Goal: Complete application form

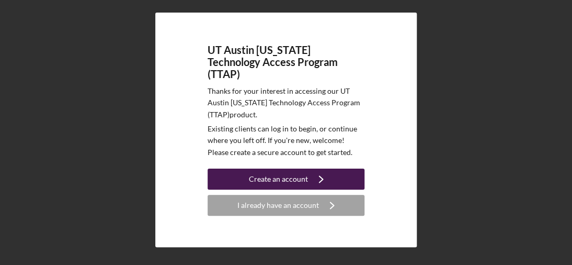
click at [272, 174] on div "Create an account" at bounding box center [278, 178] width 59 height 21
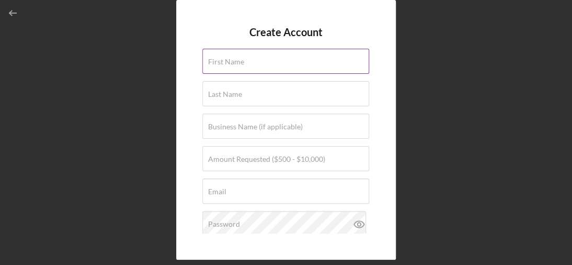
click at [261, 63] on input "First Name" at bounding box center [285, 61] width 167 height 25
type input "[PERSON_NAME]"
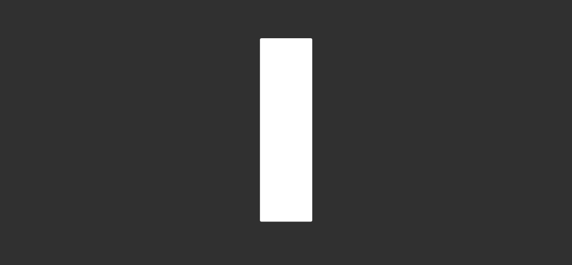
click at [278, 120] on div at bounding box center [286, 129] width 52 height 183
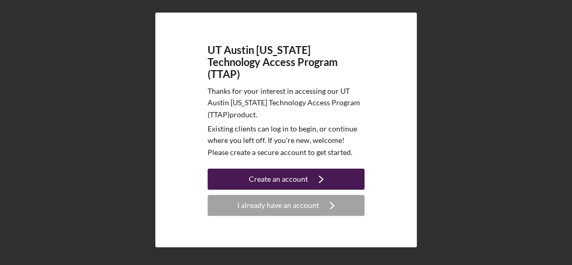
click at [268, 173] on div "Create an account" at bounding box center [278, 178] width 59 height 21
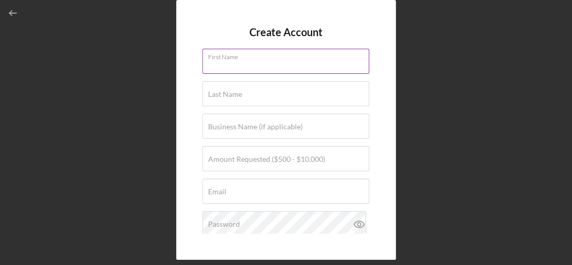
click at [243, 69] on input "First Name" at bounding box center [285, 61] width 167 height 25
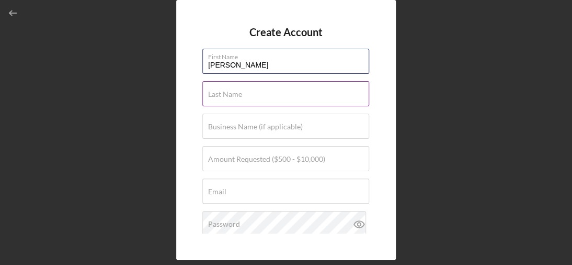
type input "[PERSON_NAME]"
click at [223, 94] on label "Last Name" at bounding box center [225, 94] width 34 height 8
click at [223, 94] on input "Last Name" at bounding box center [285, 93] width 167 height 25
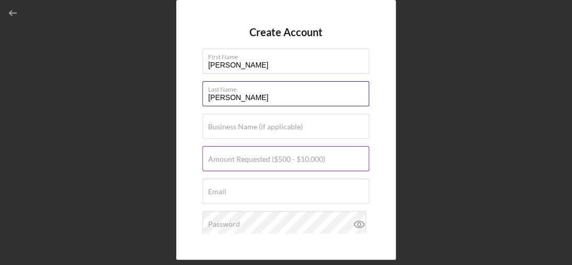
type input "[PERSON_NAME]"
click at [231, 160] on label "Amount Requested ($500 - $10,000)" at bounding box center [266, 159] width 117 height 8
click at [231, 160] on input "Amount Requested ($500 - $10,000)" at bounding box center [285, 158] width 167 height 25
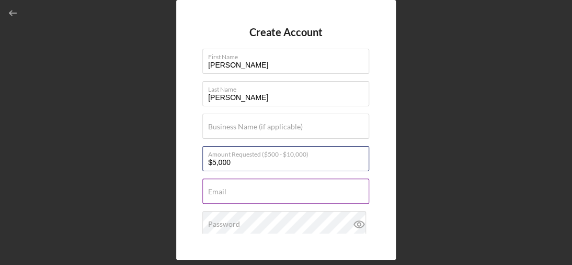
type input "$5,000"
click at [228, 189] on div "Email Required" at bounding box center [285, 191] width 167 height 26
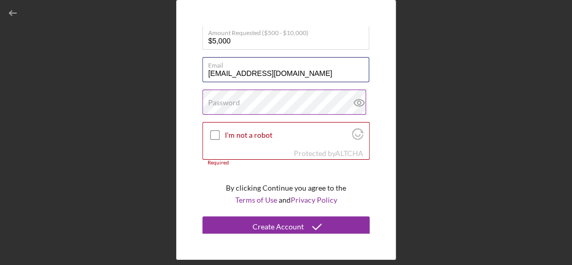
scroll to position [125, 0]
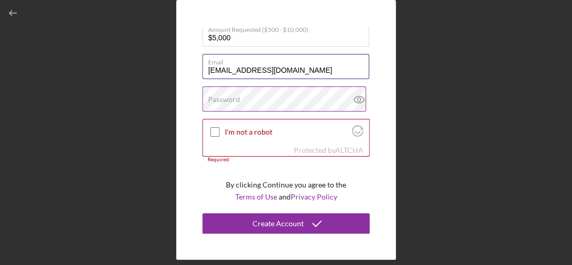
type input "[EMAIL_ADDRESS][DOMAIN_NAME]"
click at [219, 99] on label "Password" at bounding box center [224, 99] width 32 height 8
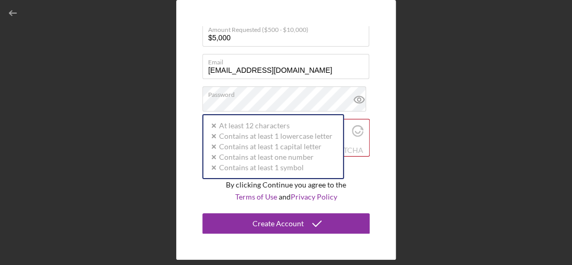
click at [380, 179] on div "Create Account First Name [PERSON_NAME] Last Name [PERSON_NAME] Business Name (…" at bounding box center [286, 129] width 220 height 259
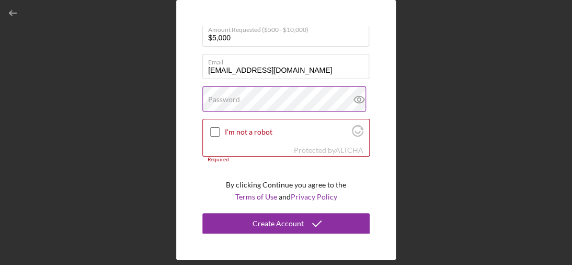
click at [218, 96] on label "Password" at bounding box center [224, 99] width 32 height 8
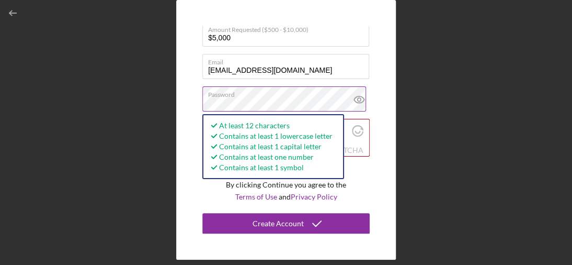
click at [353, 103] on icon at bounding box center [359, 99] width 26 height 26
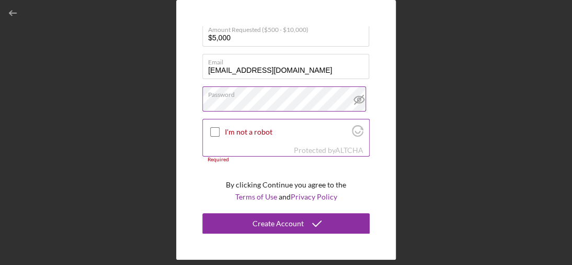
click at [216, 131] on input "I'm not a robot" at bounding box center [214, 131] width 9 height 9
checkbox input "true"
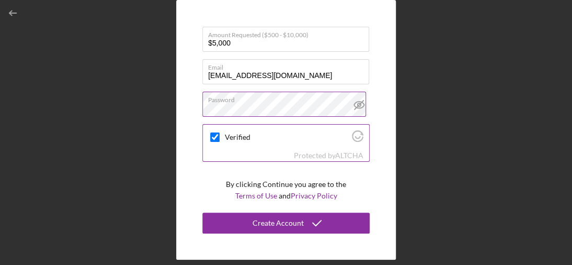
scroll to position [119, 0]
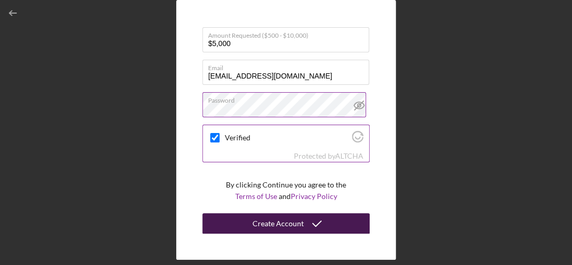
click at [272, 225] on div "Create Account" at bounding box center [278, 223] width 51 height 21
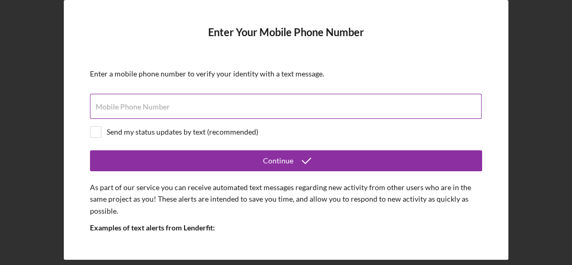
click at [150, 105] on label "Mobile Phone Number" at bounding box center [133, 107] width 74 height 8
click at [150, 105] on input "Mobile Phone Number" at bounding box center [286, 106] width 392 height 25
type input "[PHONE_NUMBER]"
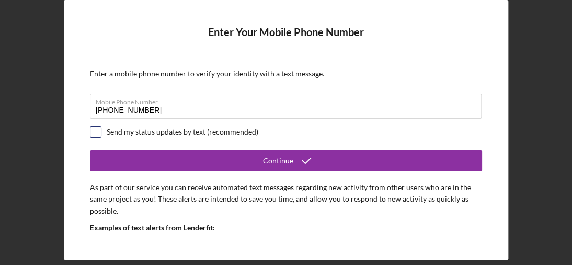
click at [93, 131] on input "checkbox" at bounding box center [96, 132] width 10 height 10
checkbox input "true"
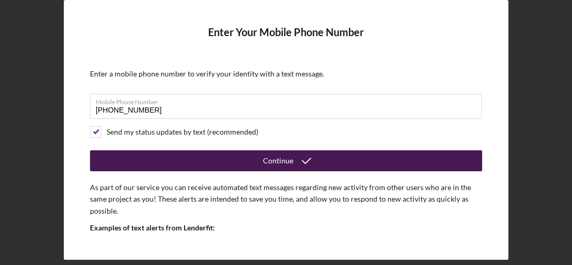
click at [280, 164] on div "Continue" at bounding box center [278, 160] width 30 height 21
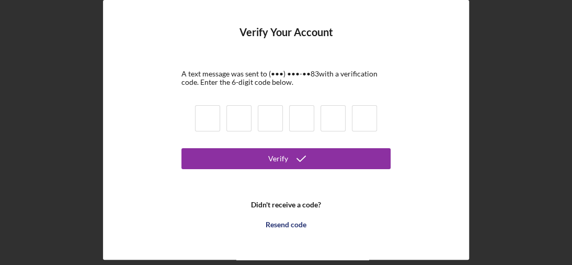
click at [209, 122] on input at bounding box center [207, 118] width 25 height 26
type input "1"
type input "9"
type input "6"
type input "1"
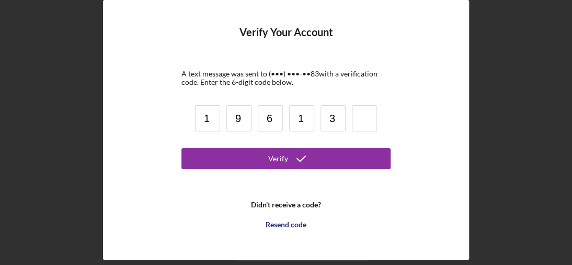
type input "3"
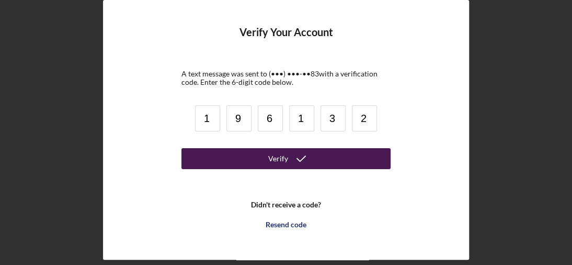
type input "2"
click at [275, 159] on div "Verify" at bounding box center [278, 158] width 20 height 21
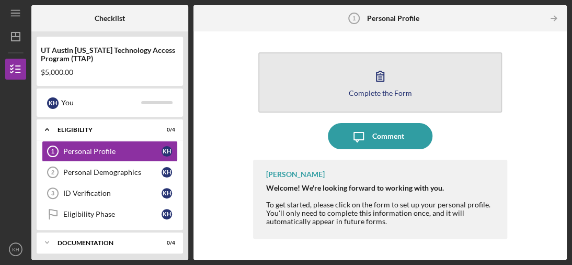
click at [396, 93] on div "Complete the Form" at bounding box center [379, 93] width 63 height 8
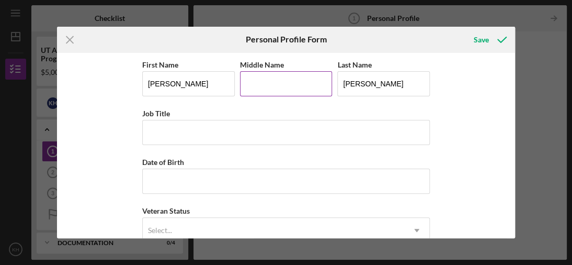
click at [254, 85] on input "Middle Name" at bounding box center [286, 83] width 93 height 25
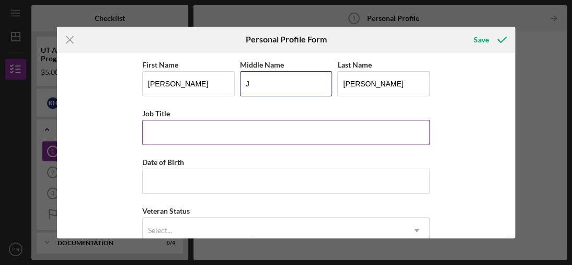
type input "J"
click at [186, 137] on input "Job Title" at bounding box center [286, 132] width 288 height 25
type input "SECRETARY"
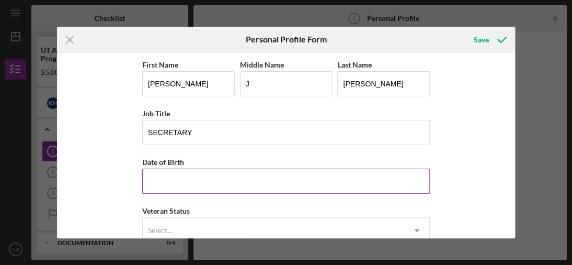
click at [168, 181] on input "Date of Birth" at bounding box center [286, 180] width 288 height 25
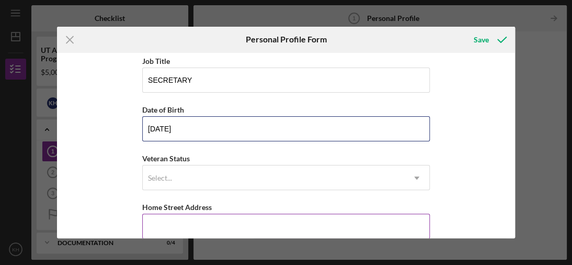
scroll to position [105, 0]
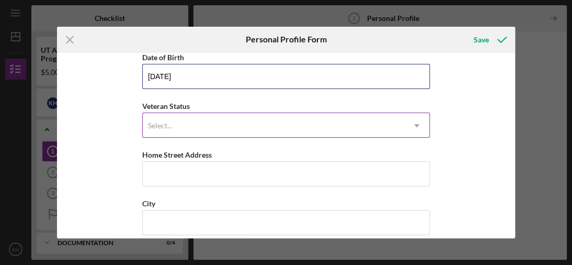
type input "[DATE]"
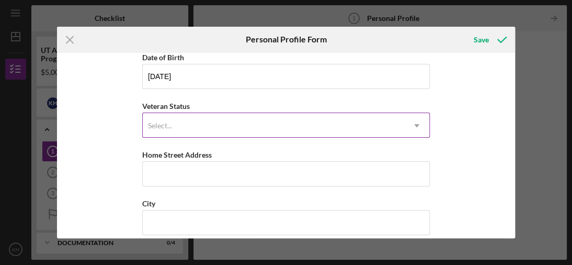
click at [414, 123] on icon "Icon/Dropdown Arrow" at bounding box center [416, 125] width 25 height 25
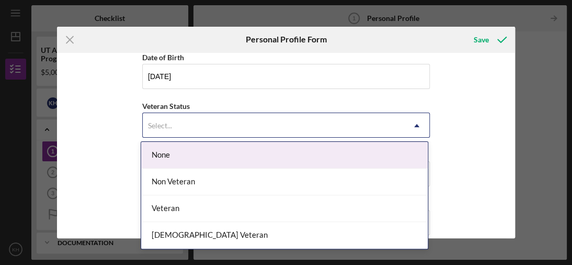
click at [262, 155] on div "None" at bounding box center [284, 155] width 287 height 27
click at [158, 121] on div "Select..." at bounding box center [160, 125] width 24 height 8
click at [161, 154] on div "None" at bounding box center [284, 155] width 287 height 27
click at [159, 127] on div "Select..." at bounding box center [160, 125] width 24 height 8
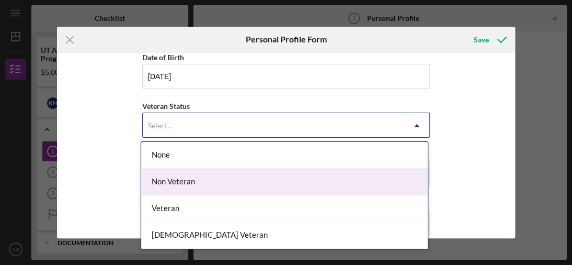
click at [200, 181] on div "Non Veteran" at bounding box center [284, 181] width 287 height 27
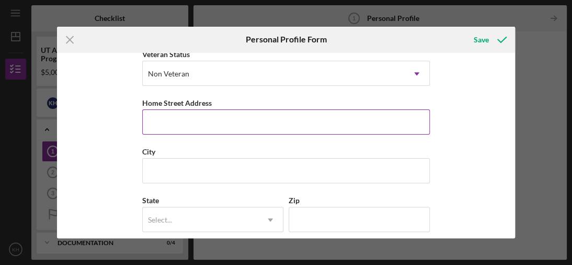
scroll to position [157, 0]
click at [167, 125] on input "Home Street Address" at bounding box center [286, 121] width 288 height 25
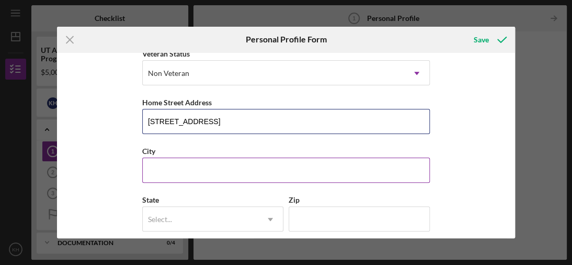
type input "[STREET_ADDRESS]"
click at [170, 168] on input "City" at bounding box center [286, 169] width 288 height 25
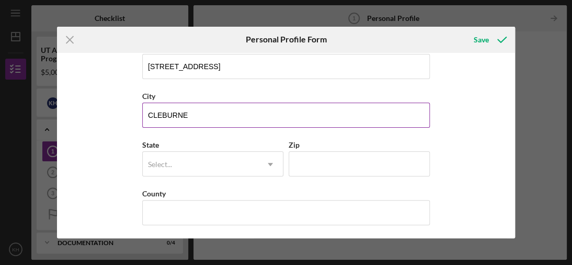
scroll to position [212, 0]
type input "CLEBURNE"
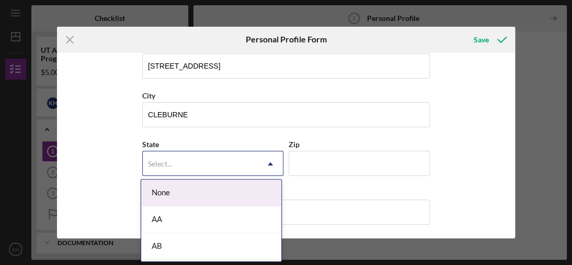
click at [268, 162] on use at bounding box center [270, 163] width 5 height 3
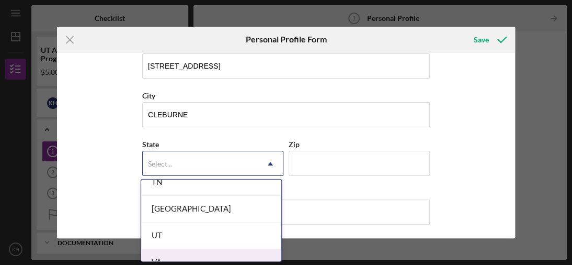
scroll to position [1726, 0]
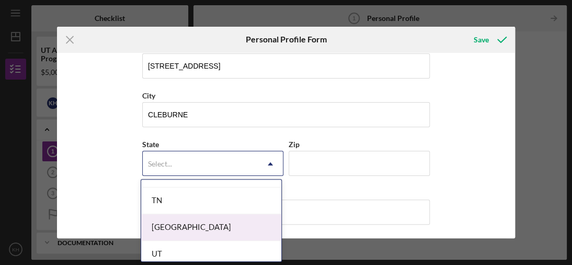
click at [196, 220] on div "[GEOGRAPHIC_DATA]" at bounding box center [211, 227] width 140 height 27
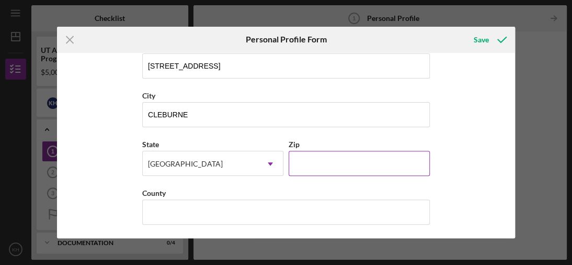
click at [329, 162] on input "Zip" at bounding box center [359, 163] width 141 height 25
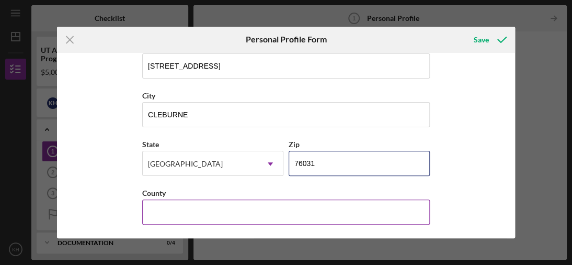
type input "76031"
click at [216, 204] on input "County" at bounding box center [286, 211] width 288 height 25
type input "[PERSON_NAME]"
click at [464, 29] on button "Save" at bounding box center [490, 39] width 52 height 21
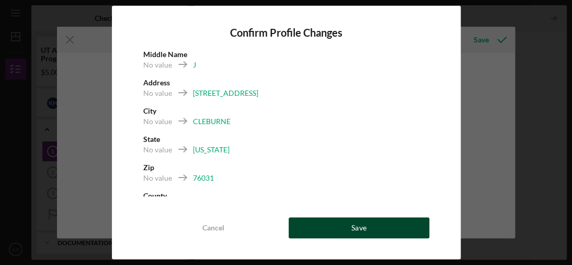
click at [363, 227] on div "Save" at bounding box center [359, 227] width 15 height 21
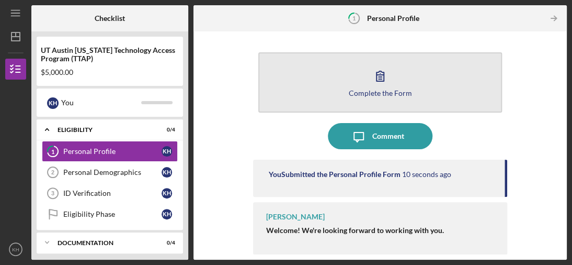
click at [418, 95] on button "Complete the Form Form" at bounding box center [380, 82] width 244 height 60
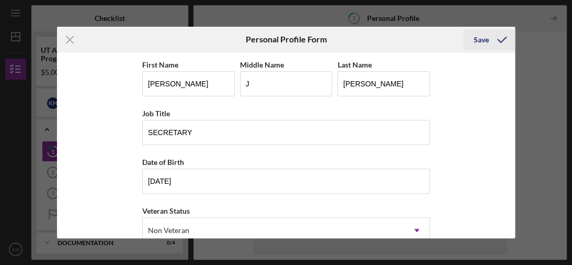
click at [475, 41] on div "Save" at bounding box center [481, 39] width 15 height 21
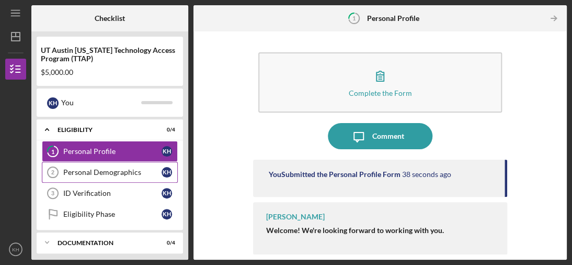
click at [134, 174] on div "Personal Demographics" at bounding box center [112, 172] width 98 height 8
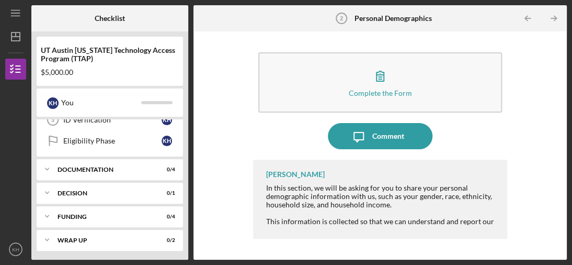
scroll to position [21, 0]
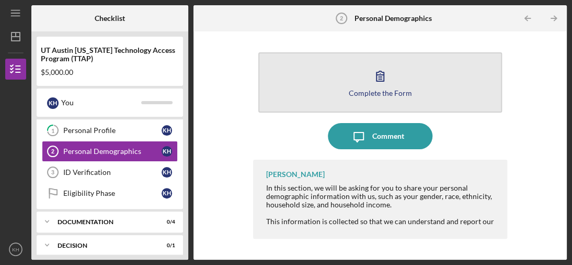
click at [399, 91] on div "Complete the Form" at bounding box center [379, 93] width 63 height 8
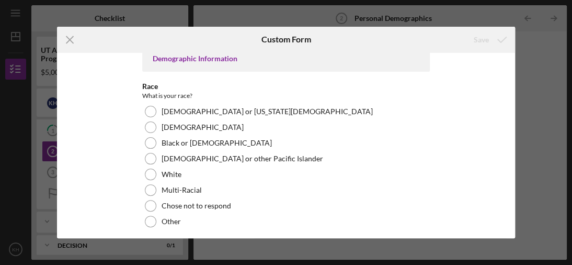
scroll to position [52, 0]
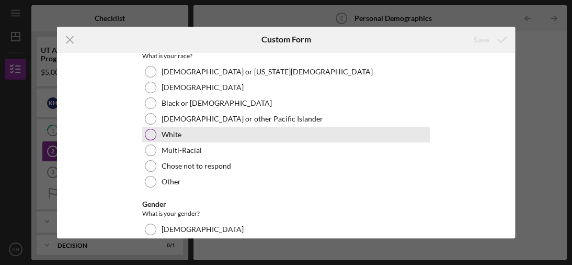
click at [150, 133] on div at bounding box center [151, 135] width 12 height 12
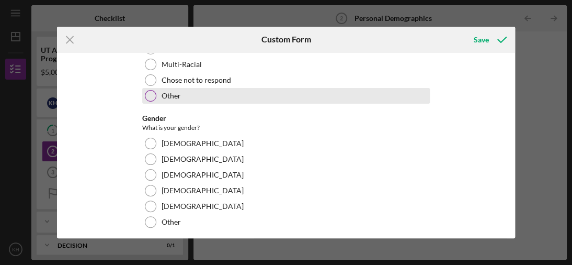
scroll to position [157, 0]
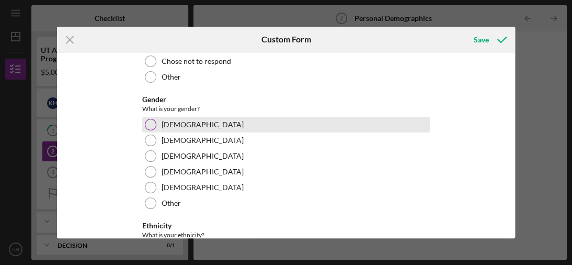
click at [149, 123] on div at bounding box center [151, 125] width 12 height 12
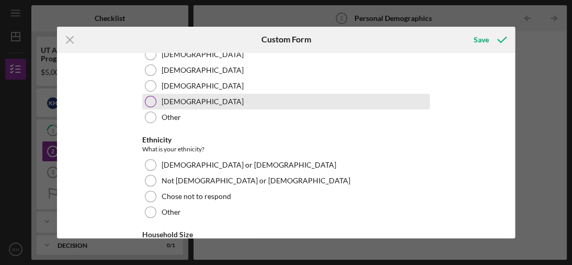
scroll to position [262, 0]
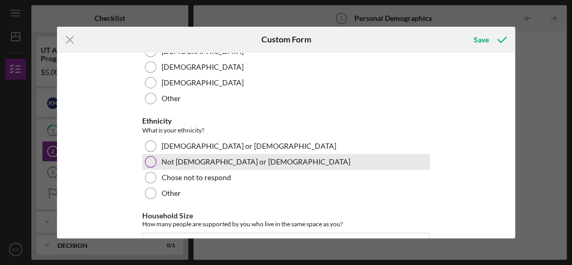
click at [151, 161] on div at bounding box center [151, 162] width 12 height 12
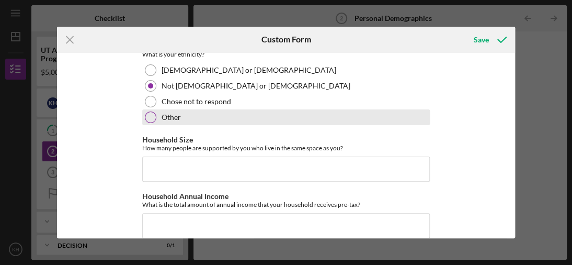
scroll to position [366, 0]
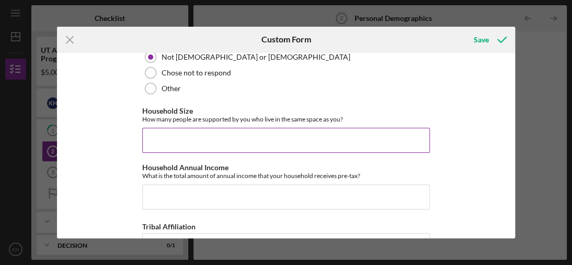
click at [167, 142] on input "Household Size" at bounding box center [286, 140] width 288 height 25
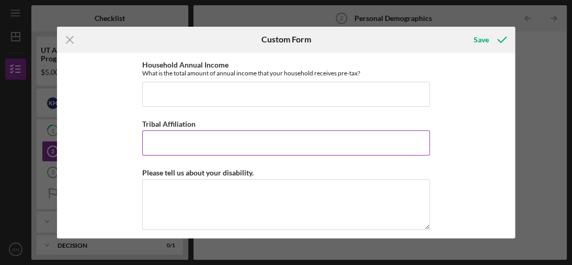
scroll to position [471, 0]
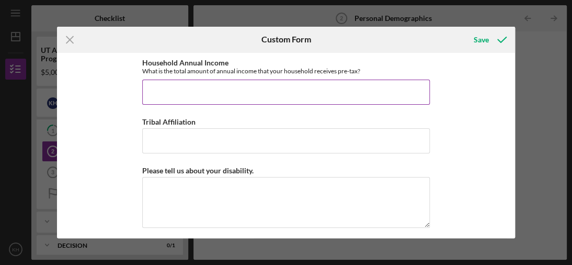
type input "3"
click at [152, 92] on input "Household Annual Income" at bounding box center [286, 92] width 288 height 25
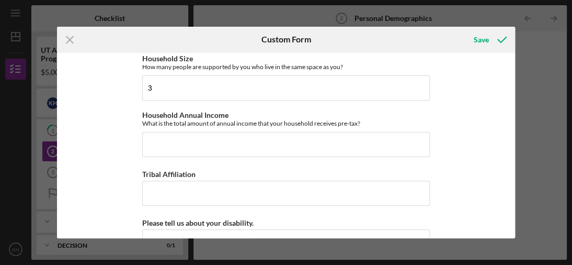
click at [194, 144] on input "Household Annual Income" at bounding box center [286, 144] width 288 height 25
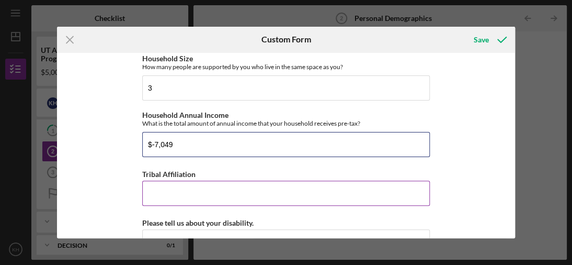
type input "$-7,049"
click at [183, 192] on input "Tribal Affiliation" at bounding box center [286, 192] width 288 height 25
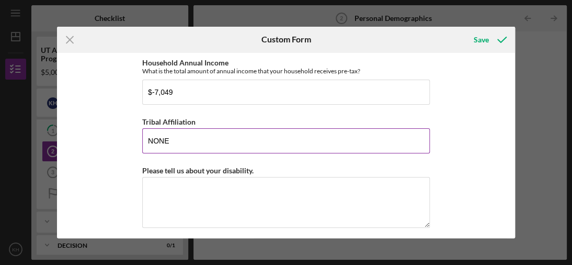
scroll to position [476, 0]
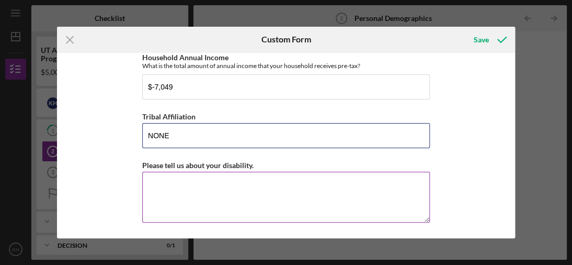
type input "NONE"
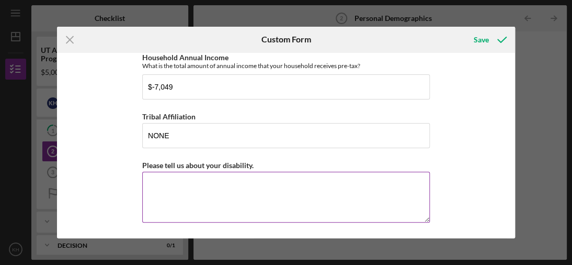
click at [161, 181] on textarea "Please tell us about your disability." at bounding box center [286, 197] width 288 height 50
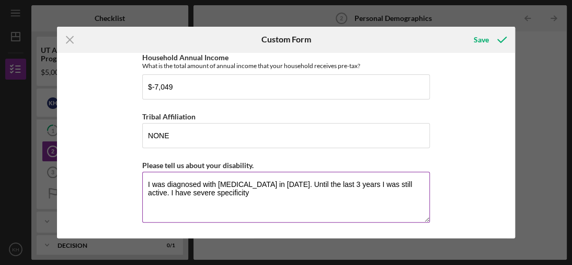
drag, startPoint x: 216, startPoint y: 192, endPoint x: 257, endPoint y: 197, distance: 42.2
click at [257, 197] on textarea "I was diagnosed with [MEDICAL_DATA] in [DATE]. Until the last 3 years I was sti…" at bounding box center [286, 197] width 288 height 50
click at [341, 191] on textarea "I was diagnosed with [MEDICAL_DATA] in [DATE]. Until the last 3 years I was sti…" at bounding box center [286, 197] width 288 height 50
click at [383, 193] on textarea "I was diagnosed with [MEDICAL_DATA] in [DATE]. Until the last 3 years I was sti…" at bounding box center [286, 197] width 288 height 50
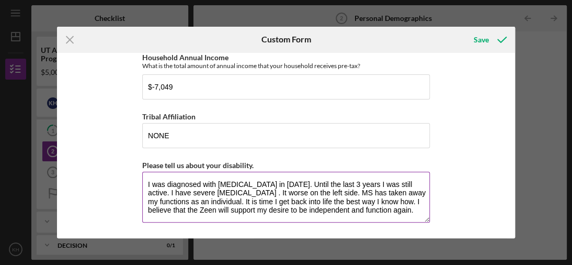
scroll to position [8, 0]
type textarea "I was diagnosed with [MEDICAL_DATA] in [DATE]. Until the last 3 years I was sti…"
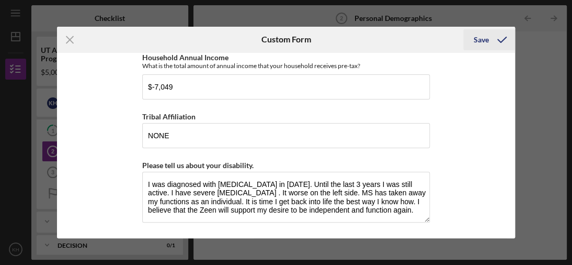
click at [485, 41] on div "Save" at bounding box center [481, 39] width 15 height 21
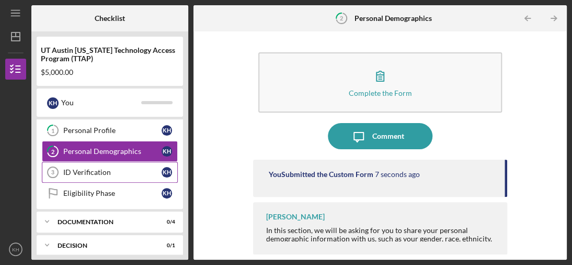
click at [92, 172] on div "ID Verification" at bounding box center [112, 172] width 98 height 8
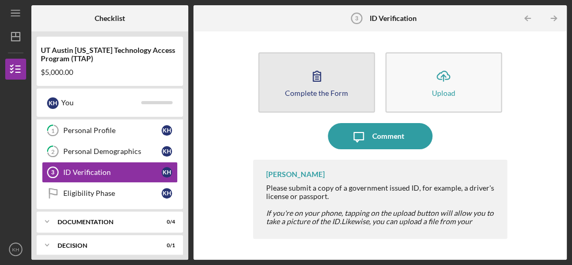
click at [352, 97] on button "Complete the Form Form" at bounding box center [316, 82] width 117 height 60
click at [326, 94] on div "Complete the Form" at bounding box center [316, 93] width 63 height 8
click at [338, 97] on button "Complete the Form Form" at bounding box center [316, 82] width 117 height 60
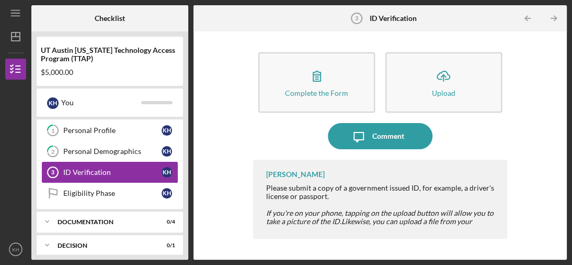
click at [117, 172] on div "ID Verification" at bounding box center [112, 172] width 98 height 8
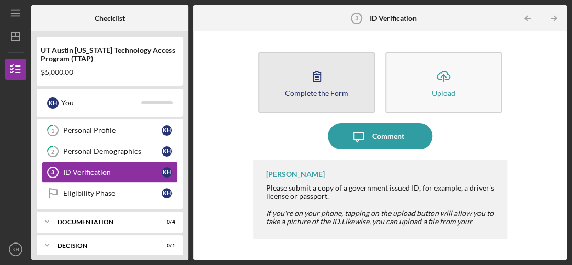
click at [314, 83] on icon "button" at bounding box center [317, 76] width 26 height 26
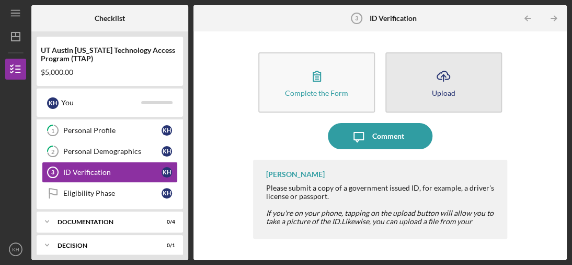
click at [450, 94] on div "Upload" at bounding box center [444, 93] width 24 height 8
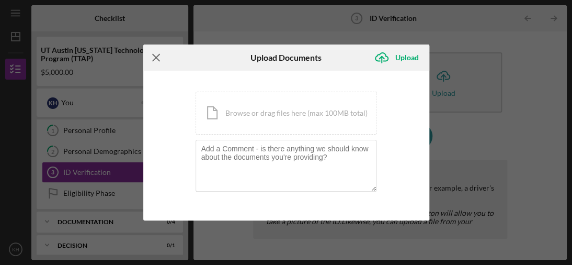
click at [156, 59] on line at bounding box center [156, 57] width 7 height 7
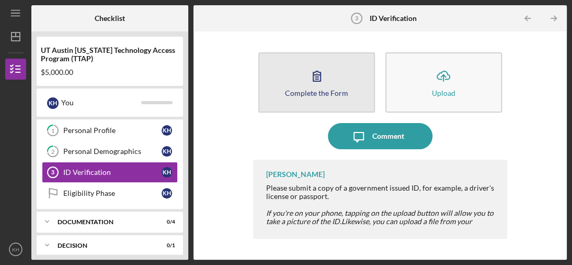
click at [322, 93] on div "Complete the Form" at bounding box center [316, 93] width 63 height 8
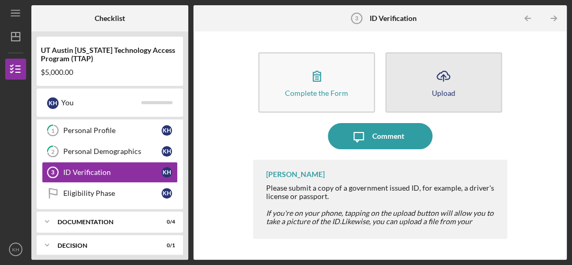
click at [444, 91] on div "Upload" at bounding box center [444, 93] width 24 height 8
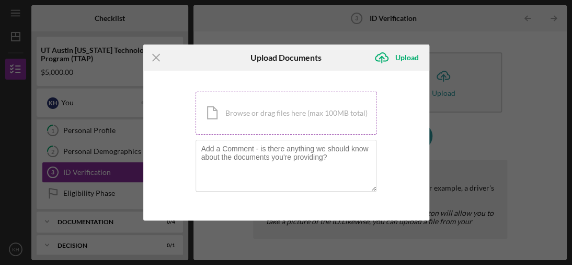
click at [249, 108] on div "Icon/Document Browse or drag files here (max 100MB total) Tap to choose files o…" at bounding box center [287, 113] width 182 height 43
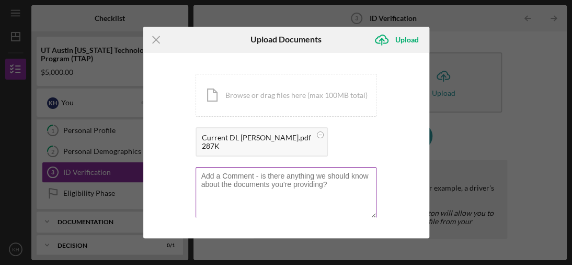
click at [206, 176] on textarea at bounding box center [286, 192] width 181 height 51
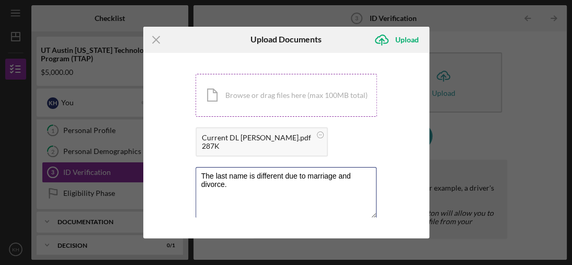
type textarea "The last name is different due to marriage and divorce."
click at [225, 100] on div "Icon/Document Browse or drag files here (max 100MB total) Tap to choose files o…" at bounding box center [287, 95] width 182 height 43
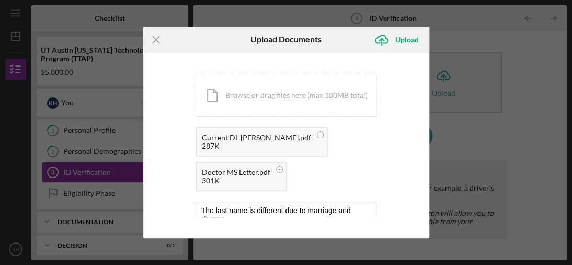
click at [259, 177] on div "301K" at bounding box center [236, 180] width 69 height 8
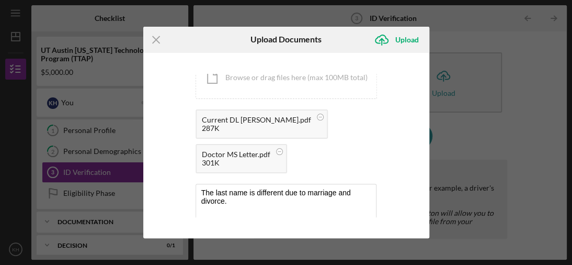
scroll to position [36, 0]
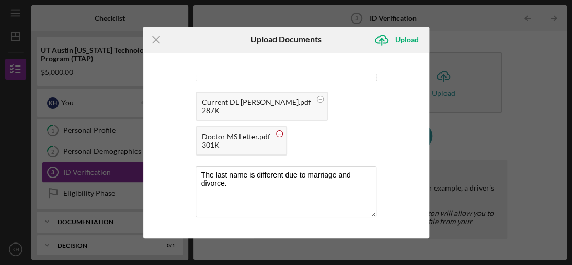
click at [278, 133] on circle at bounding box center [279, 133] width 6 height 6
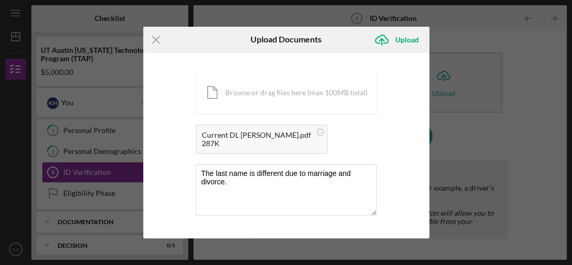
scroll to position [2, 0]
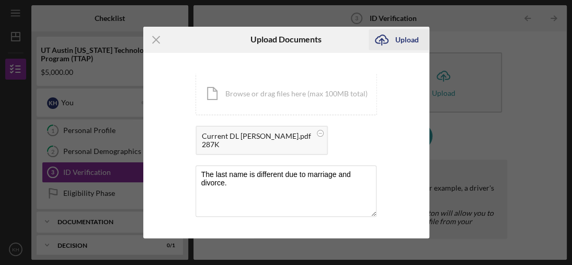
click at [403, 42] on div "Upload" at bounding box center [407, 39] width 24 height 21
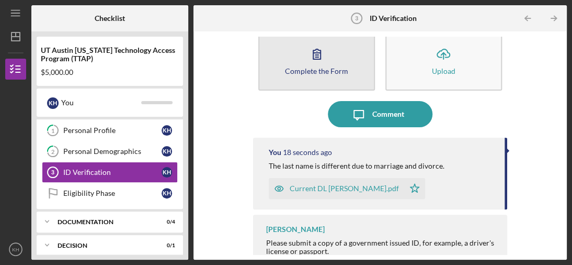
scroll to position [34, 0]
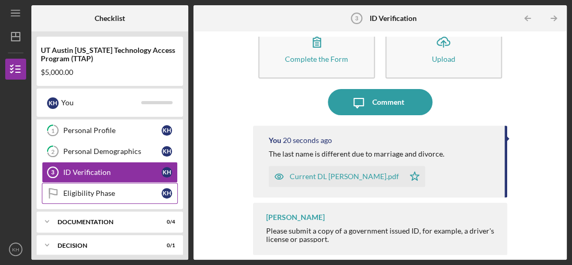
click at [90, 191] on div "Eligibility Phase" at bounding box center [112, 193] width 98 height 8
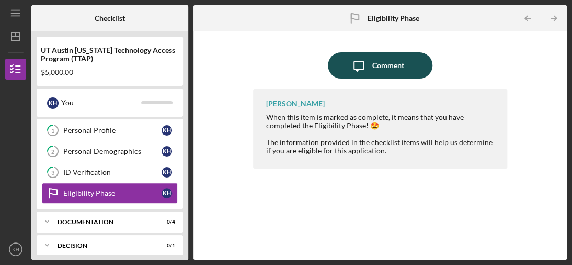
click at [383, 71] on div "Comment" at bounding box center [388, 65] width 32 height 26
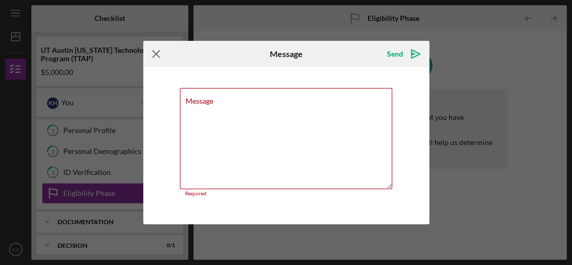
click at [157, 54] on icon "Icon/Menu Close" at bounding box center [156, 54] width 26 height 26
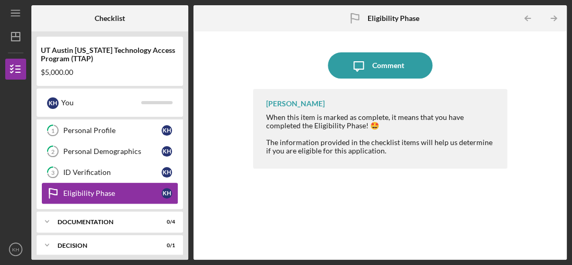
click at [106, 191] on div "Eligibility Phase" at bounding box center [112, 193] width 98 height 8
click at [84, 191] on div "Eligibility Phase" at bounding box center [112, 193] width 98 height 8
click at [82, 191] on div "Eligibility Phase" at bounding box center [112, 193] width 98 height 8
click at [245, 223] on div "Icon/Message Comment [PERSON_NAME] When this item is marked as complete, it mea…" at bounding box center [380, 146] width 363 height 218
click at [103, 219] on div "Documentation" at bounding box center [114, 222] width 112 height 6
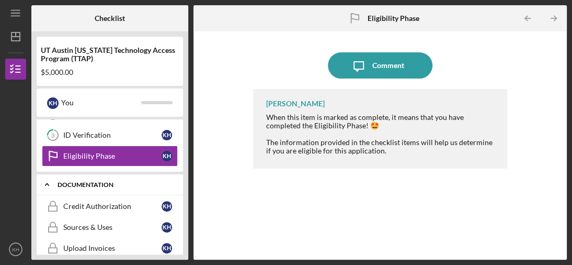
scroll to position [58, 0]
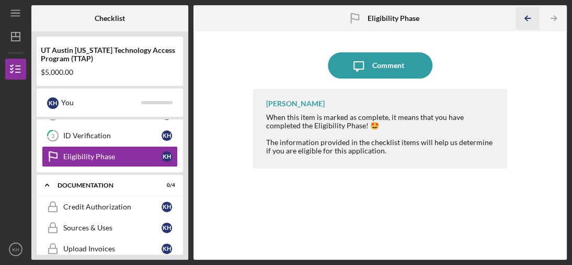
click at [525, 17] on polyline "button" at bounding box center [526, 18] width 3 height 5
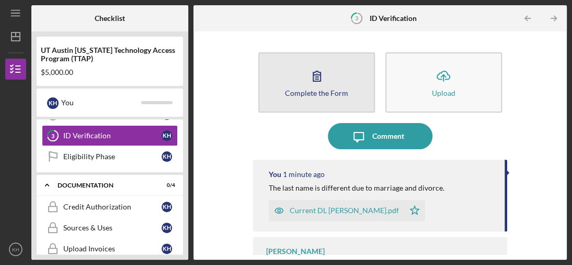
click at [304, 96] on div "Complete the Form" at bounding box center [316, 93] width 63 height 8
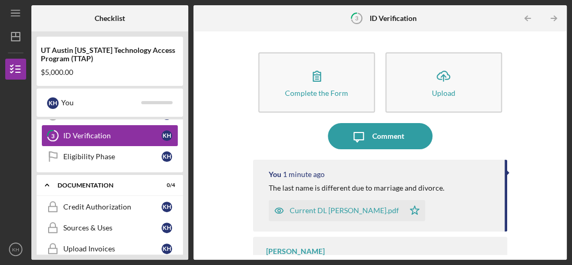
click at [86, 134] on div "ID Verification" at bounding box center [112, 135] width 98 height 8
click at [96, 154] on div "Eligibility Phase" at bounding box center [112, 156] width 98 height 8
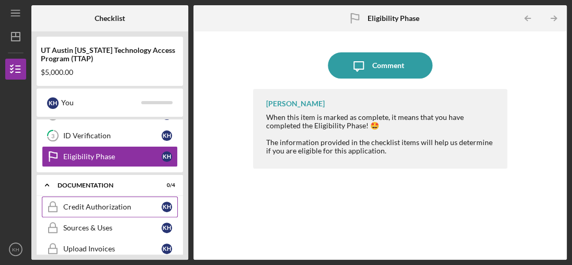
click at [91, 207] on div "Credit Authorization" at bounding box center [112, 206] width 98 height 8
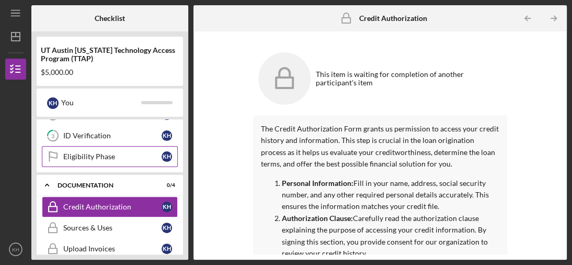
click at [73, 154] on div "Eligibility Phase" at bounding box center [112, 156] width 98 height 8
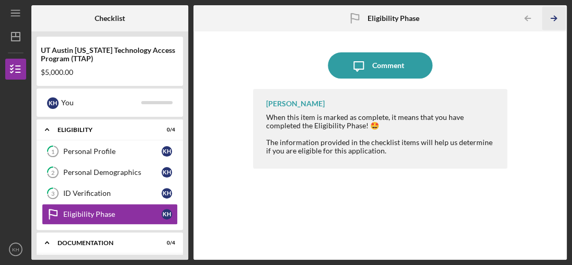
click at [554, 18] on line "button" at bounding box center [553, 18] width 5 height 0
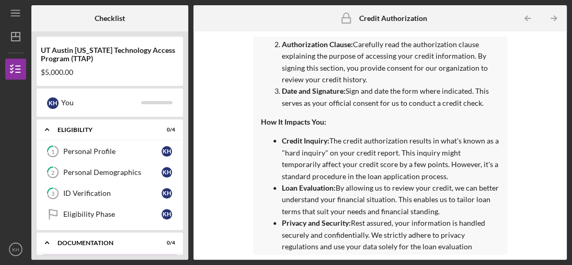
scroll to position [187, 0]
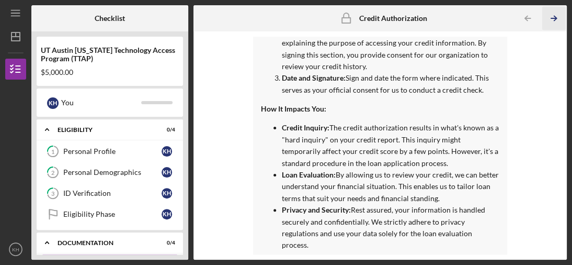
click at [552, 18] on icon "Icon/Table Pagination Arrow" at bounding box center [555, 19] width 24 height 24
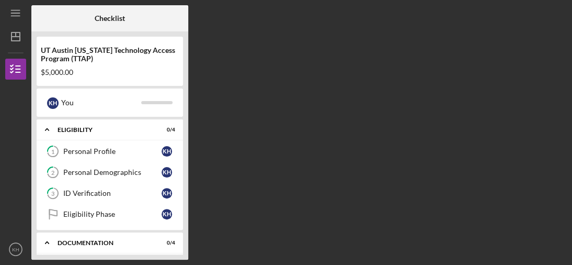
scroll to position [41, 0]
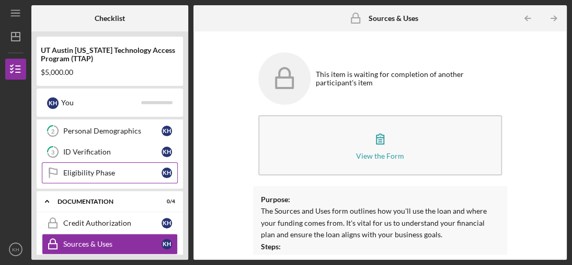
click at [90, 173] on div "Eligibility Phase" at bounding box center [112, 172] width 98 height 8
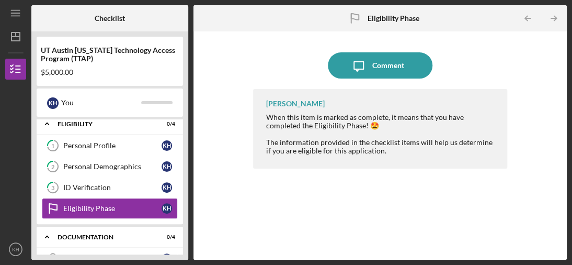
scroll to position [5, 0]
click at [101, 212] on div "Eligibility Phase" at bounding box center [112, 209] width 98 height 8
click at [554, 18] on line "button" at bounding box center [553, 18] width 5 height 0
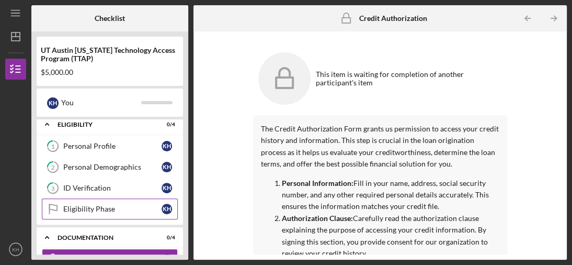
click at [123, 207] on div "Eligibility Phase" at bounding box center [112, 209] width 98 height 8
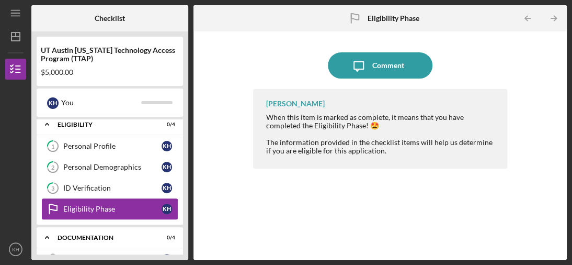
click at [88, 206] on div "Eligibility Phase" at bounding box center [112, 209] width 98 height 8
click at [417, 118] on div "When this item is marked as complete, it means that you have completed the Elig…" at bounding box center [381, 134] width 231 height 42
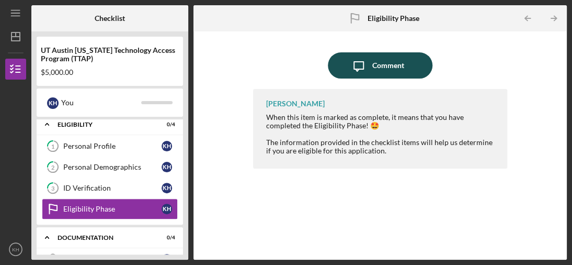
click at [387, 66] on div "Comment" at bounding box center [388, 65] width 32 height 26
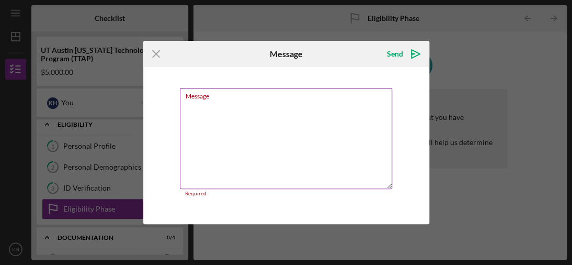
click at [217, 102] on div "Message Required" at bounding box center [286, 142] width 213 height 109
click at [217, 103] on textarea "Message" at bounding box center [286, 138] width 212 height 101
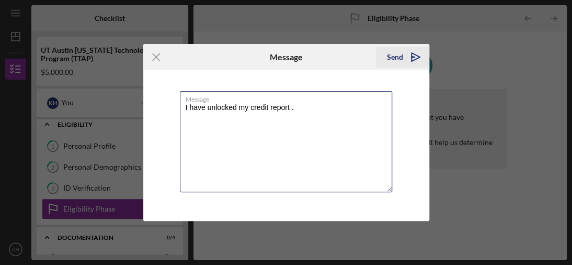
type textarea "I have unlocked my credit report ."
click at [390, 56] on div "Send" at bounding box center [395, 57] width 16 height 21
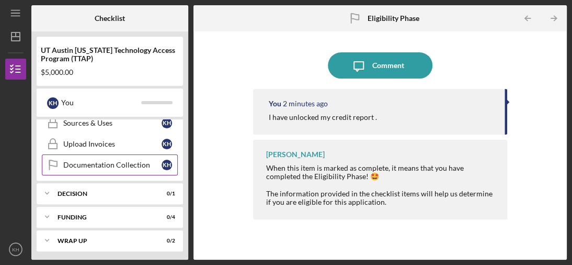
scroll to position [110, 0]
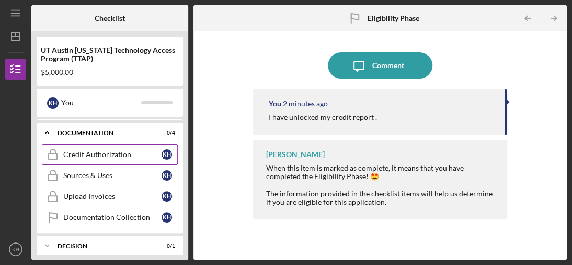
click at [91, 159] on link "Credit Authorization Credit Authorization K H" at bounding box center [110, 154] width 136 height 21
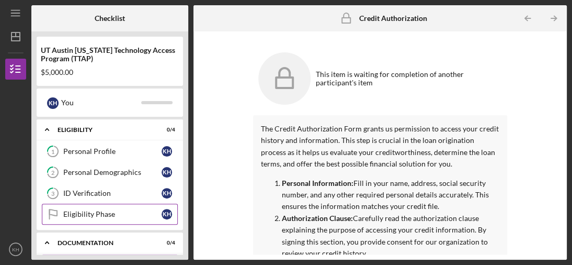
click at [95, 211] on div "Eligibility Phase" at bounding box center [112, 214] width 98 height 8
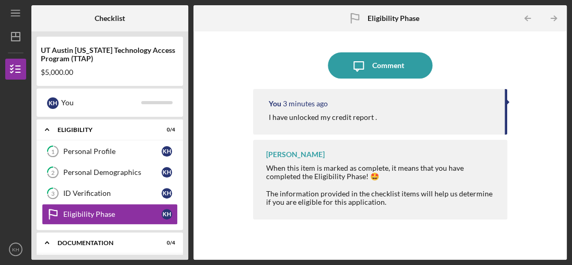
click at [242, 204] on div "Icon/Message Comment You 3 minutes ago I have unlocked my credit report . [PERS…" at bounding box center [380, 146] width 363 height 218
click at [50, 211] on icon "Eligibility Phase" at bounding box center [53, 214] width 26 height 26
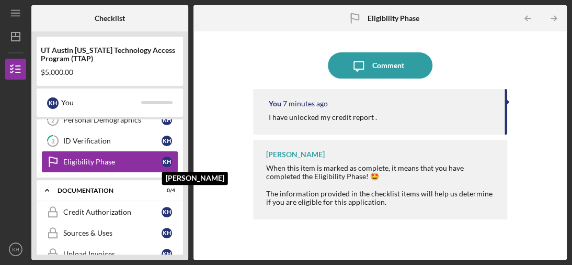
scroll to position [105, 0]
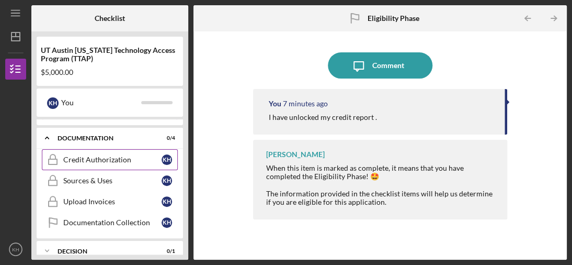
click at [116, 161] on div "Credit Authorization" at bounding box center [112, 159] width 98 height 8
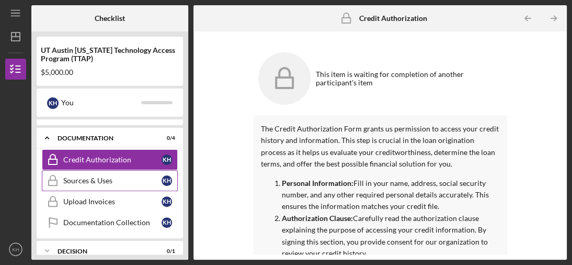
click at [110, 179] on div "Sources & Uses" at bounding box center [112, 180] width 98 height 8
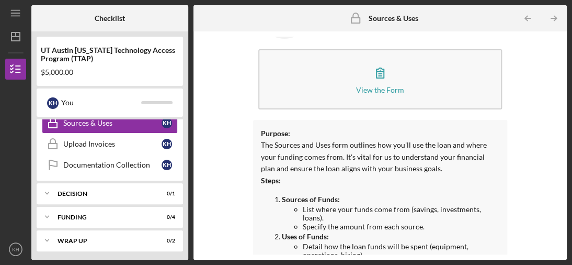
scroll to position [61, 0]
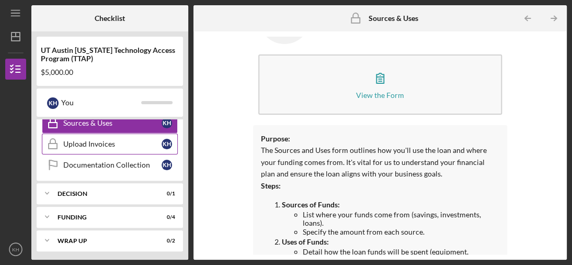
click at [87, 144] on div "Upload Invoices" at bounding box center [112, 144] width 98 height 8
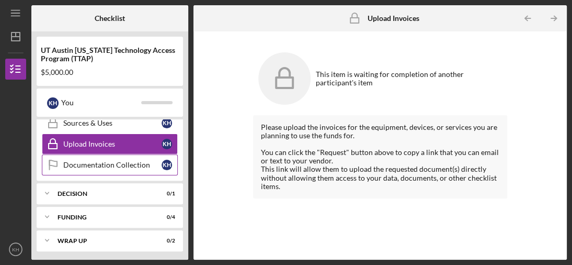
click at [101, 163] on div "Documentation Collection" at bounding box center [112, 165] width 98 height 8
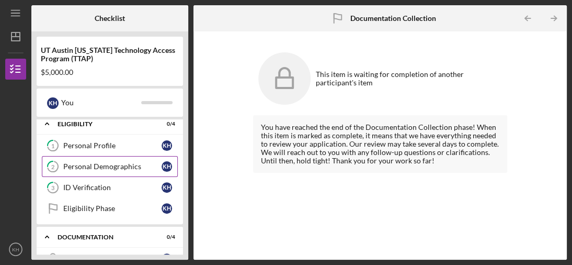
scroll to position [5, 0]
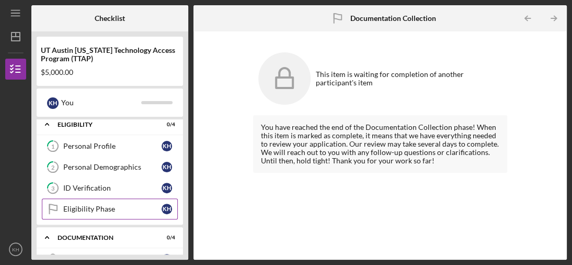
click at [88, 209] on div "Eligibility Phase" at bounding box center [112, 209] width 98 height 8
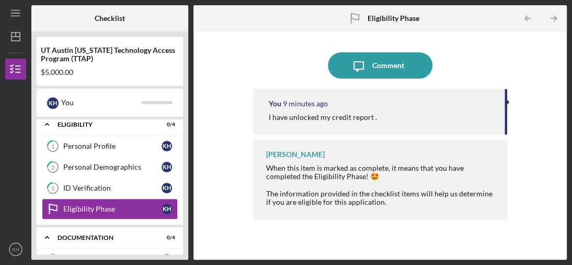
click at [221, 134] on div "Icon/Message Comment You 9 minutes ago I have unlocked my credit report . [PERS…" at bounding box center [380, 146] width 363 height 218
click at [507, 100] on div at bounding box center [508, 101] width 3 height 5
click at [508, 101] on div at bounding box center [508, 101] width 3 height 5
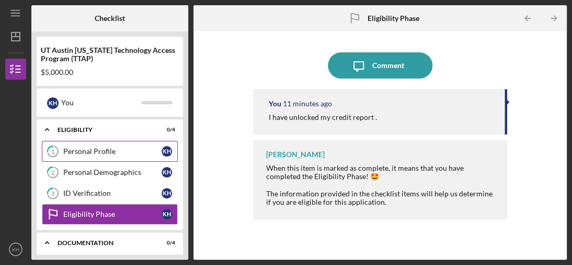
click at [123, 154] on div "Personal Profile" at bounding box center [112, 151] width 98 height 8
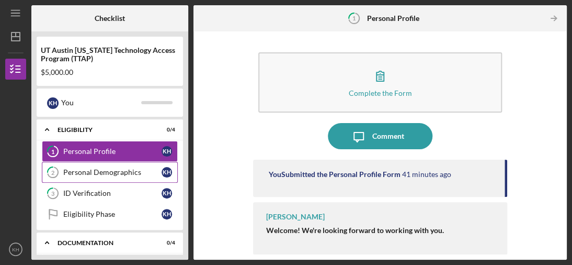
click at [112, 175] on div "Personal Demographics" at bounding box center [112, 172] width 98 height 8
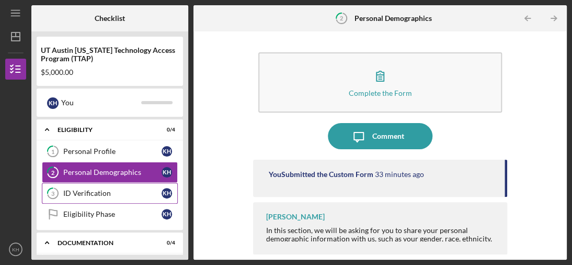
click at [114, 190] on div "ID Verification" at bounding box center [112, 193] width 98 height 8
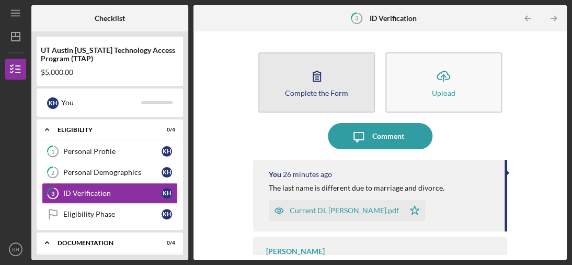
click at [333, 101] on button "Complete the Form Form" at bounding box center [316, 82] width 117 height 60
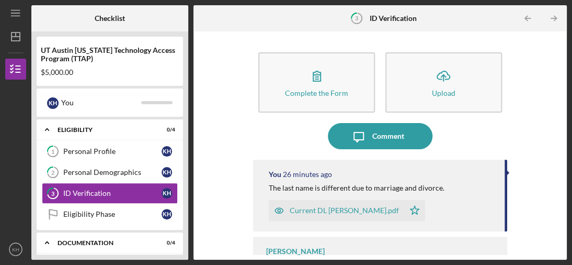
scroll to position [34, 0]
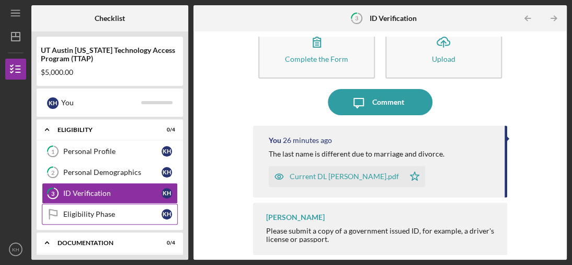
click at [98, 214] on div "Eligibility Phase" at bounding box center [112, 214] width 98 height 8
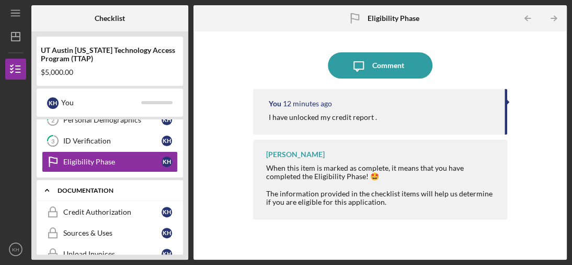
scroll to position [105, 0]
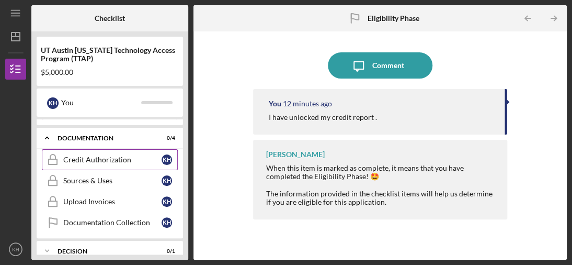
click at [152, 165] on link "Credit Authorization Credit Authorization K H" at bounding box center [110, 159] width 136 height 21
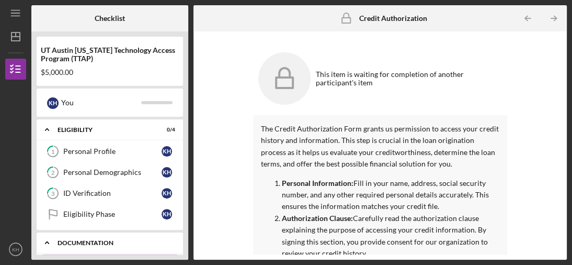
scroll to position [52, 0]
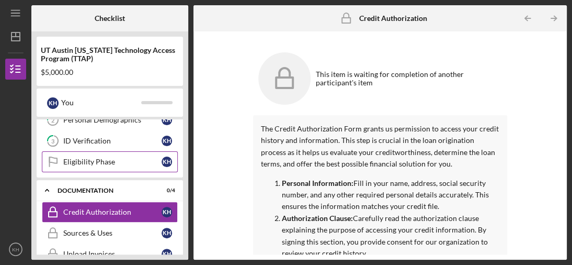
click at [89, 159] on div "Eligibility Phase" at bounding box center [112, 161] width 98 height 8
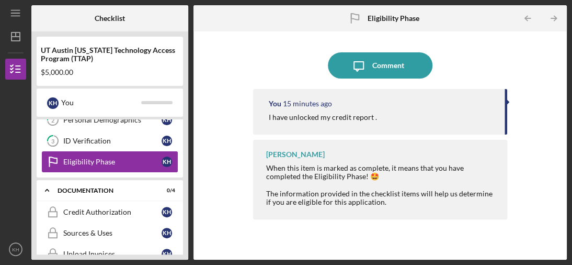
click at [77, 158] on div "Eligibility Phase" at bounding box center [112, 161] width 98 height 8
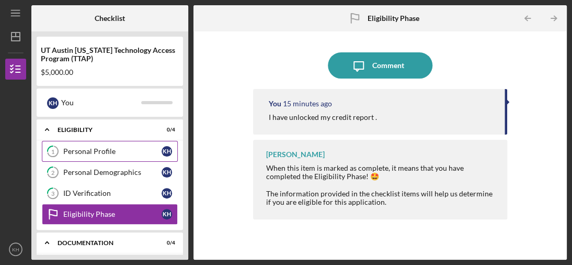
click at [93, 151] on div "Personal Profile" at bounding box center [112, 151] width 98 height 8
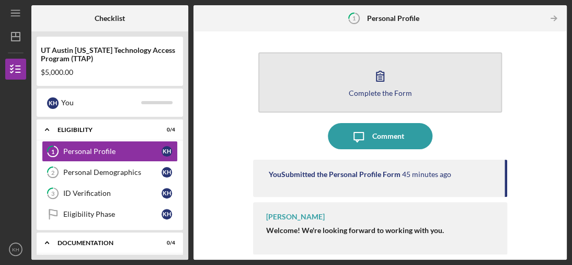
click at [334, 96] on button "Complete the Form Form" at bounding box center [380, 82] width 244 height 60
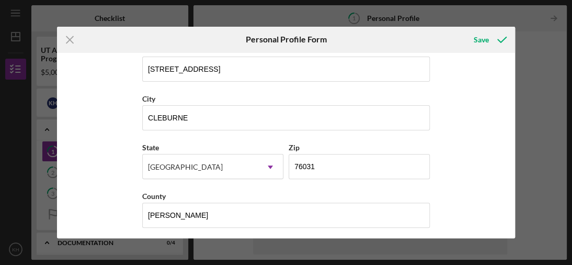
scroll to position [212, 0]
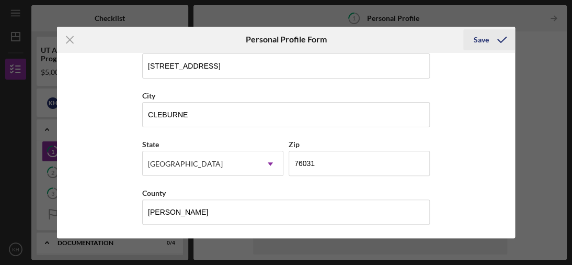
click at [479, 39] on div "Save" at bounding box center [481, 39] width 15 height 21
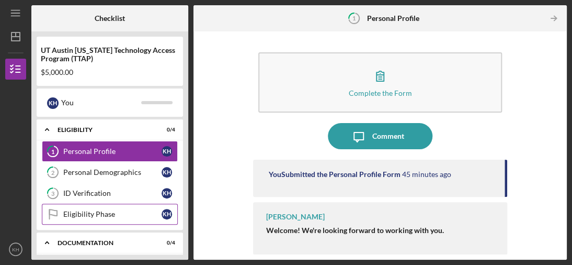
click at [108, 215] on div "Eligibility Phase" at bounding box center [112, 214] width 98 height 8
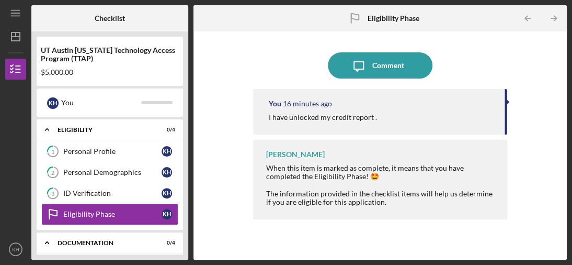
click at [76, 216] on div "Eligibility Phase" at bounding box center [112, 214] width 98 height 8
click at [85, 194] on div "ID Verification" at bounding box center [112, 193] width 98 height 8
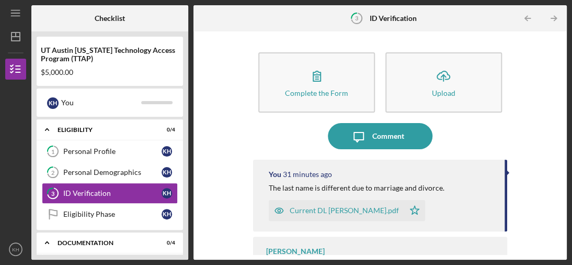
scroll to position [34, 0]
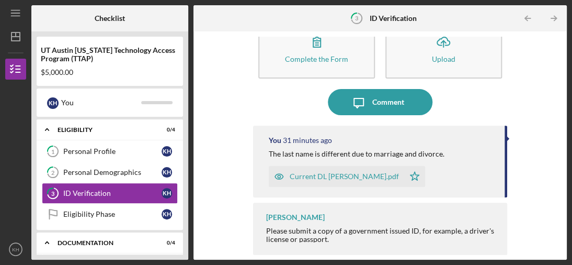
click at [279, 177] on icon "button" at bounding box center [279, 176] width 21 height 21
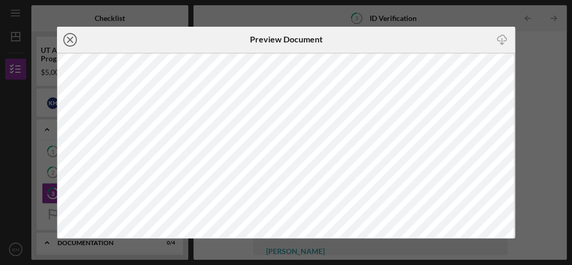
click at [71, 41] on line at bounding box center [69, 39] width 5 height 5
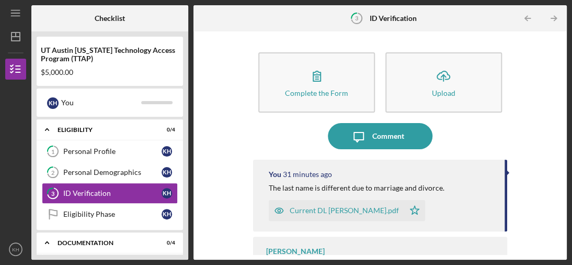
scroll to position [34, 0]
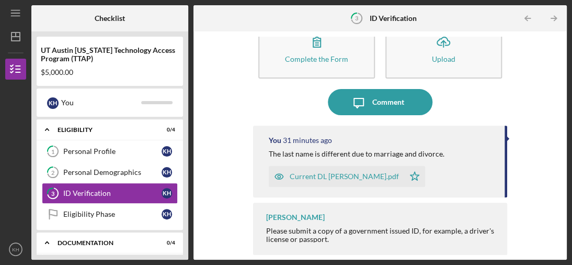
click at [404, 176] on icon "Icon/Star" at bounding box center [414, 176] width 21 height 21
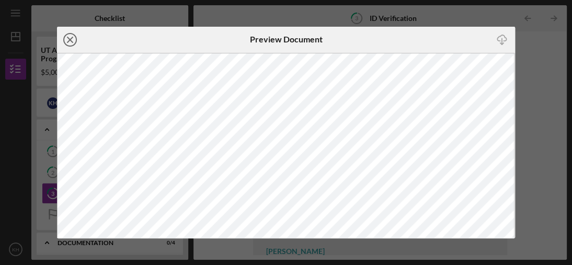
click at [71, 39] on icon "Icon/Close" at bounding box center [70, 40] width 26 height 26
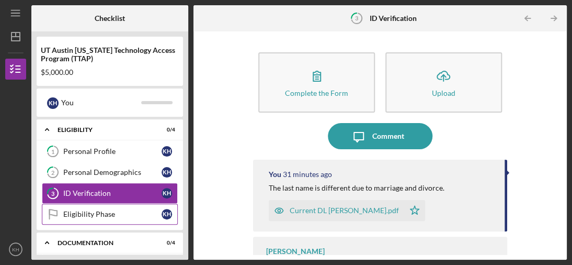
click at [91, 213] on div "Eligibility Phase" at bounding box center [112, 214] width 98 height 8
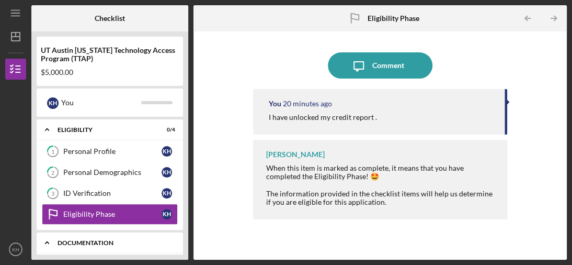
click at [116, 243] on div "Documentation" at bounding box center [114, 243] width 112 height 6
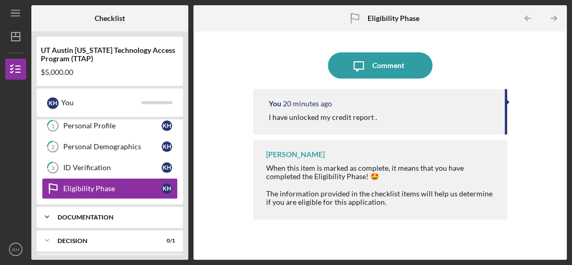
scroll to position [73, 0]
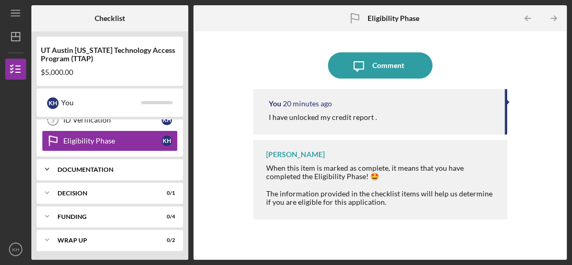
click at [47, 167] on icon "Icon/Expander" at bounding box center [47, 169] width 21 height 21
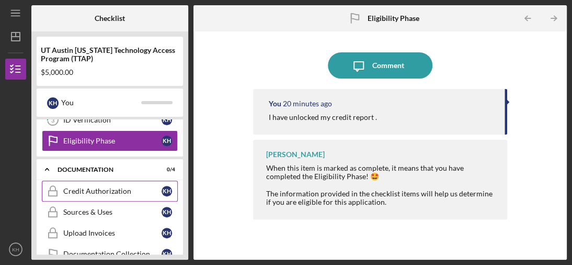
click at [121, 191] on div "Credit Authorization" at bounding box center [112, 191] width 98 height 8
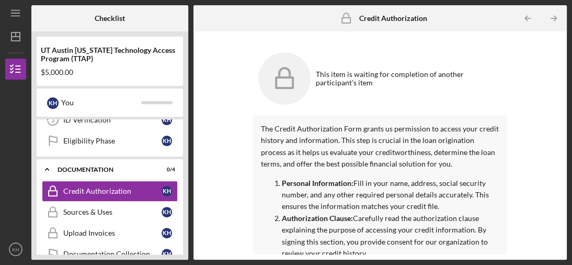
click at [285, 78] on rect at bounding box center [284, 82] width 17 height 10
click at [89, 143] on div "Eligibility Phase" at bounding box center [112, 141] width 98 height 8
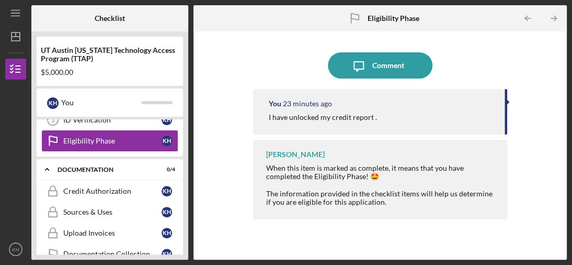
scroll to position [21, 0]
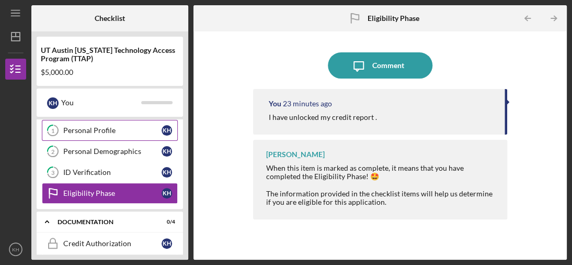
click at [108, 132] on div "Personal Profile" at bounding box center [112, 130] width 98 height 8
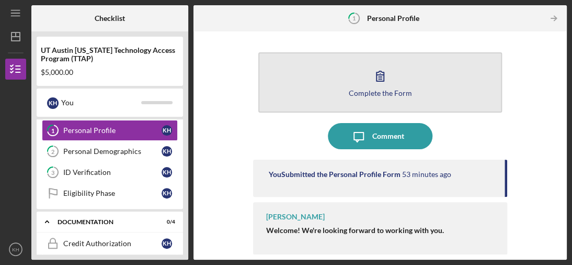
click at [371, 95] on div "Complete the Form" at bounding box center [379, 93] width 63 height 8
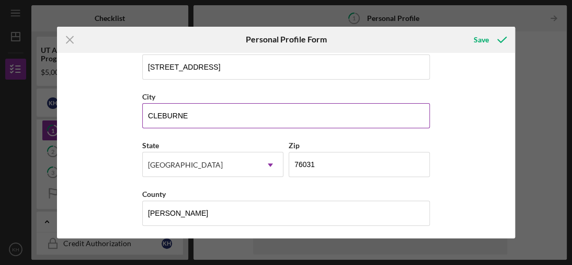
scroll to position [212, 0]
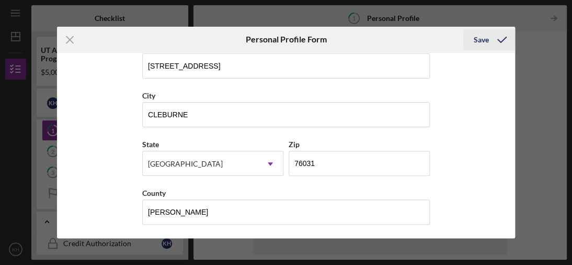
click at [479, 39] on div "Save" at bounding box center [481, 39] width 15 height 21
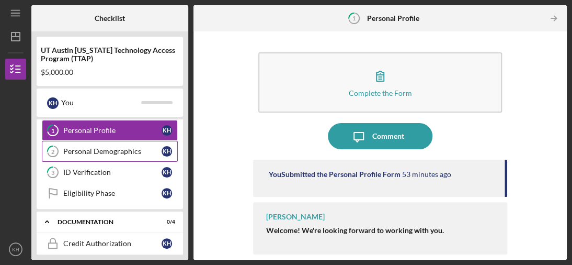
click at [120, 150] on div "Personal Demographics" at bounding box center [112, 151] width 98 height 8
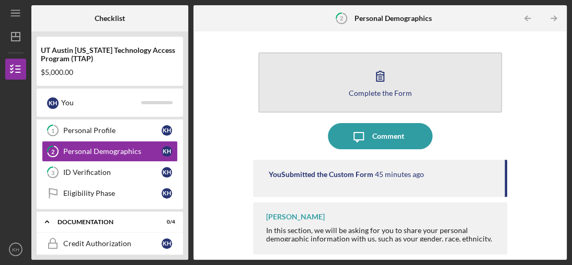
click at [299, 101] on button "Complete the Form Form" at bounding box center [380, 82] width 244 height 60
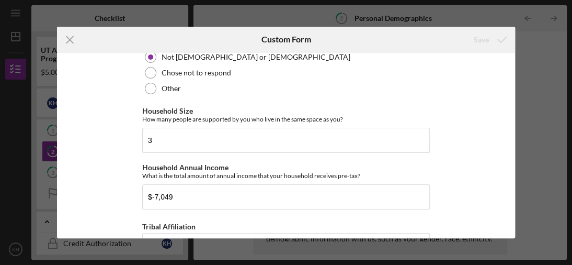
scroll to position [419, 0]
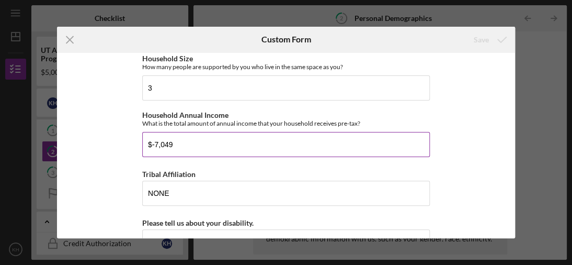
click at [172, 143] on input "$-7,049" at bounding box center [286, 144] width 288 height 25
drag, startPoint x: 172, startPoint y: 143, endPoint x: 151, endPoint y: 146, distance: 21.1
click at [151, 146] on input "$-7,049" at bounding box center [286, 144] width 288 height 25
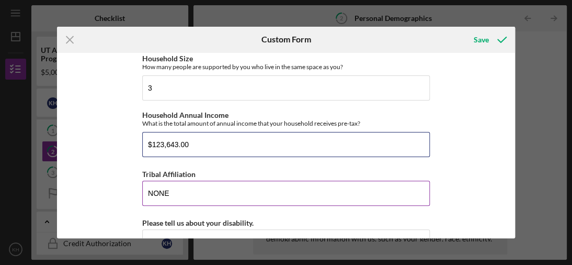
type input "$123,643.00"
click at [177, 196] on input "NONE" at bounding box center [286, 192] width 288 height 25
type input "NONE"
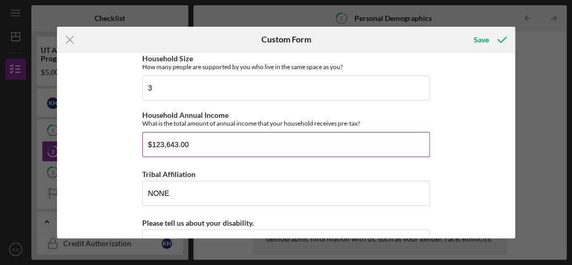
click at [190, 144] on input "$123,643.00" at bounding box center [286, 144] width 288 height 25
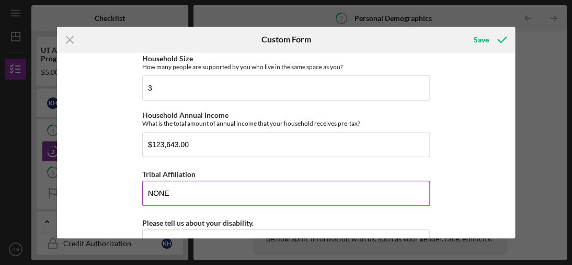
drag, startPoint x: 154, startPoint y: 145, endPoint x: 212, endPoint y: 168, distance: 63.0
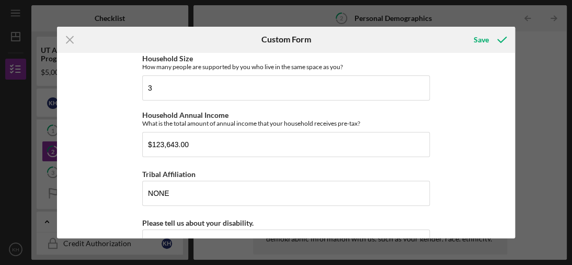
drag, startPoint x: 212, startPoint y: 168, endPoint x: 119, endPoint y: 163, distance: 93.8
click at [119, 163] on div "Demographic Information Race What is your race? [DEMOGRAPHIC_DATA] or [US_STATE…" at bounding box center [286, 146] width 458 height 186
drag, startPoint x: 188, startPoint y: 141, endPoint x: 150, endPoint y: 145, distance: 37.8
click at [150, 145] on input "$123,643.00" at bounding box center [286, 144] width 288 height 25
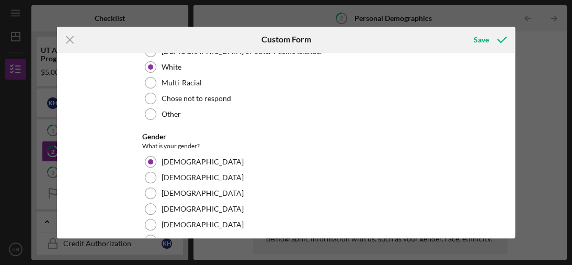
scroll to position [110, 0]
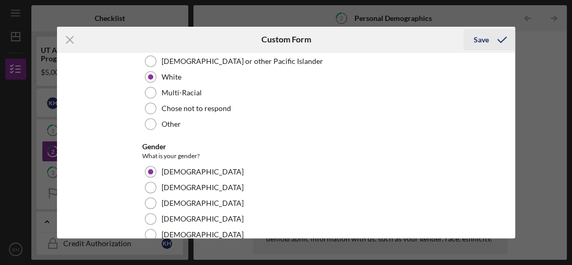
type input "$92,450.00"
click at [481, 42] on div "Save" at bounding box center [481, 39] width 15 height 21
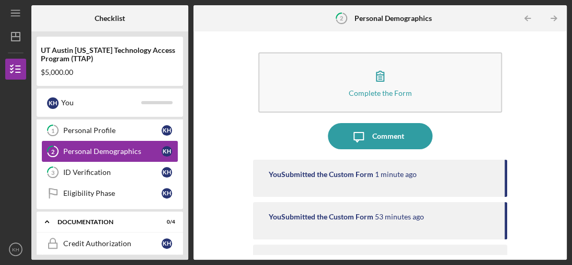
click at [117, 155] on link "2 Personal Demographics K H" at bounding box center [110, 151] width 136 height 21
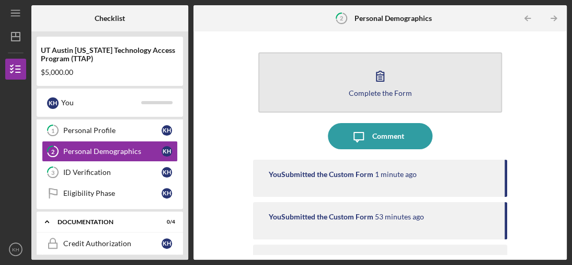
click at [418, 99] on button "Complete the Form Form" at bounding box center [380, 82] width 244 height 60
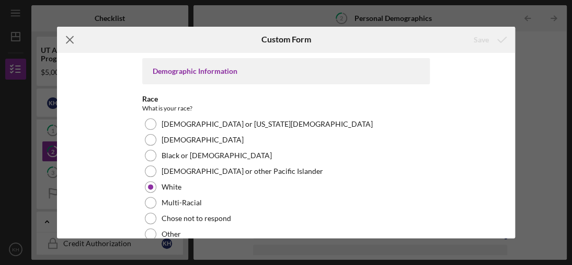
click at [63, 40] on icon "Icon/Menu Close" at bounding box center [70, 40] width 26 height 26
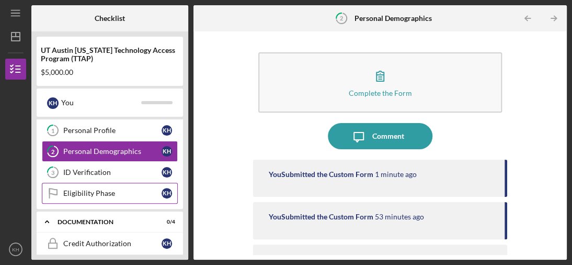
click at [53, 190] on icon "Eligibility Phase" at bounding box center [53, 193] width 26 height 26
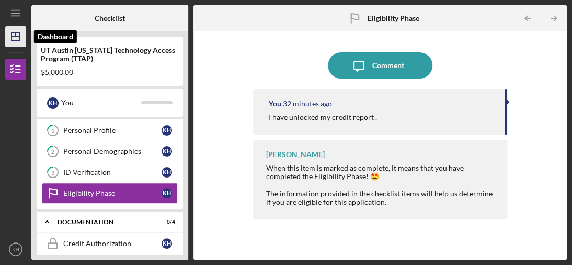
click at [17, 37] on line "button" at bounding box center [16, 37] width 8 height 0
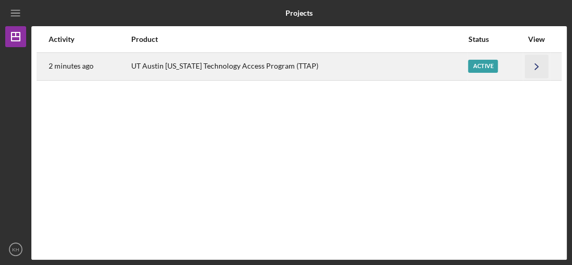
click at [537, 64] on icon "Icon/Navigate" at bounding box center [537, 66] width 24 height 24
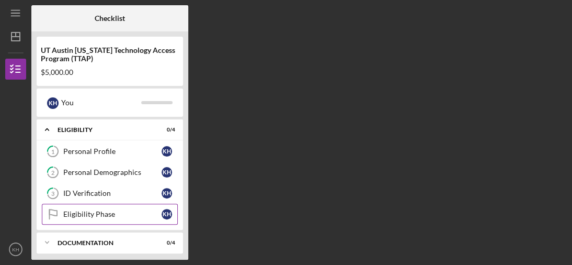
click at [97, 213] on div "Eligibility Phase" at bounding box center [112, 214] width 98 height 8
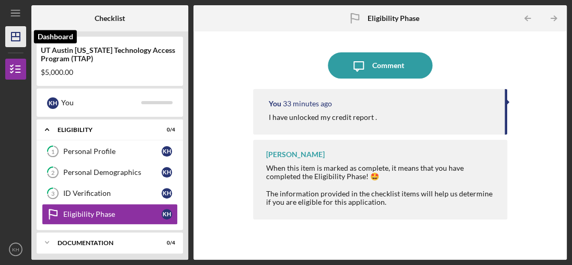
click at [20, 35] on polygon "button" at bounding box center [16, 36] width 8 height 8
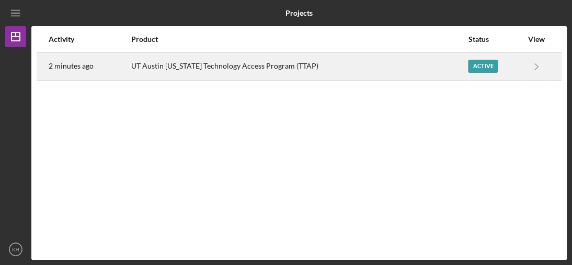
click at [477, 68] on div "Active" at bounding box center [483, 66] width 30 height 13
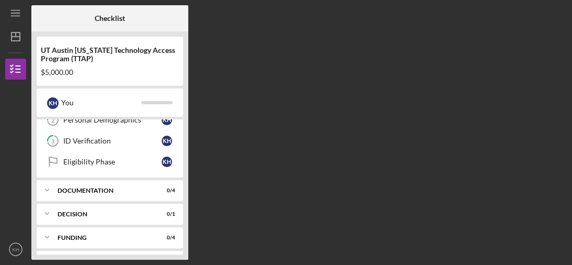
scroll to position [73, 0]
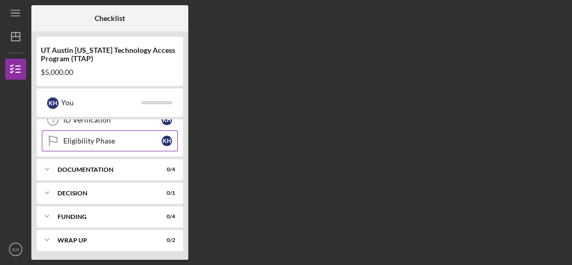
click at [98, 140] on div "Eligibility Phase" at bounding box center [112, 141] width 98 height 8
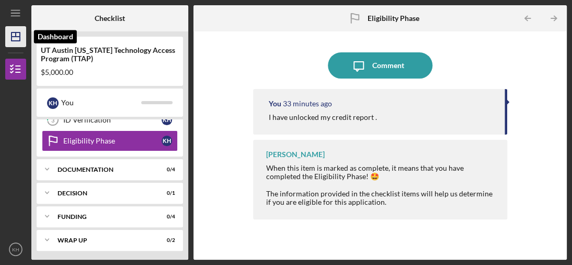
click at [16, 42] on icon "Icon/Dashboard" at bounding box center [16, 37] width 26 height 26
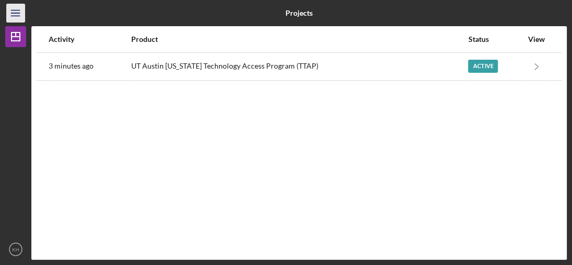
click at [13, 15] on icon "Icon/Menu" at bounding box center [16, 14] width 24 height 24
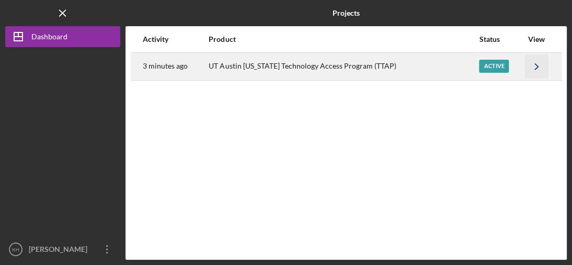
click at [533, 66] on icon "Icon/Navigate" at bounding box center [537, 66] width 24 height 24
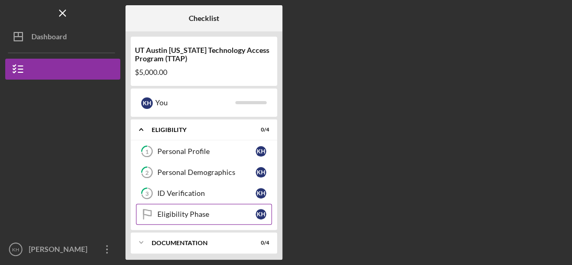
click at [231, 213] on div "Eligibility Phase" at bounding box center [206, 214] width 98 height 8
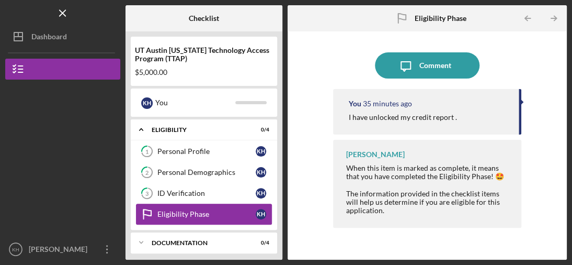
click at [218, 211] on div "Eligibility Phase" at bounding box center [206, 214] width 98 height 8
click at [238, 218] on link "Eligibility Phase Eligibility Phase K H" at bounding box center [204, 214] width 136 height 21
